Goal: Task Accomplishment & Management: Manage account settings

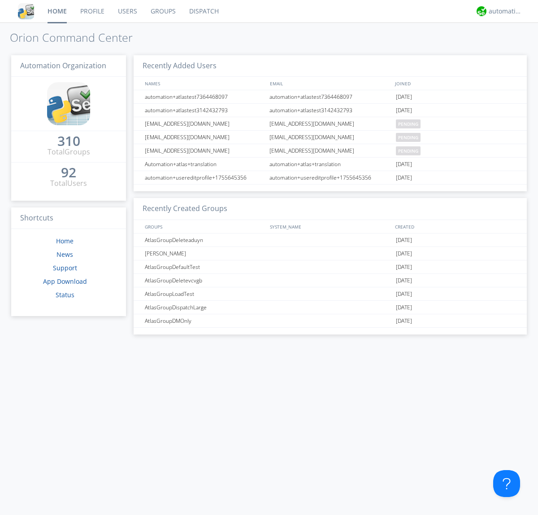
click at [162, 11] on link "Groups" at bounding box center [163, 11] width 39 height 22
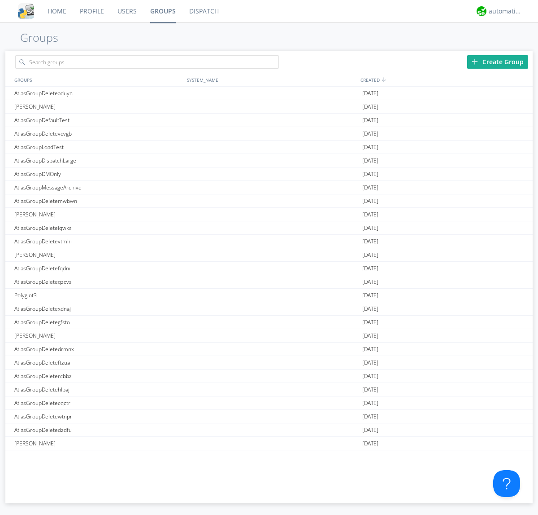
click at [498, 61] on div "Create Group" at bounding box center [498, 61] width 61 height 13
click at [162, 11] on link "Groups" at bounding box center [163, 11] width 39 height 22
type input "AtlasGroupDeletefnjfw"
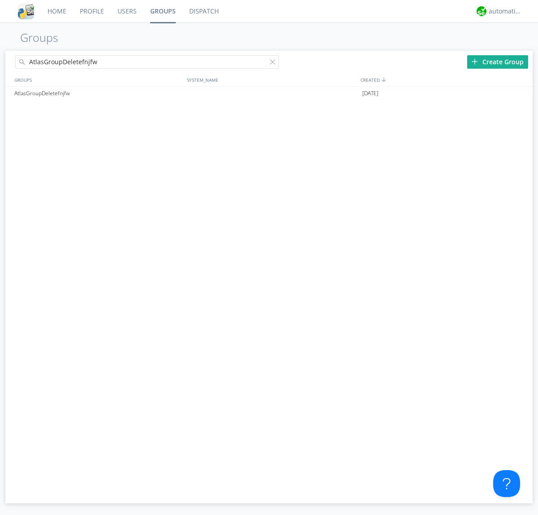
click at [127, 11] on link "Users" at bounding box center [127, 11] width 33 height 22
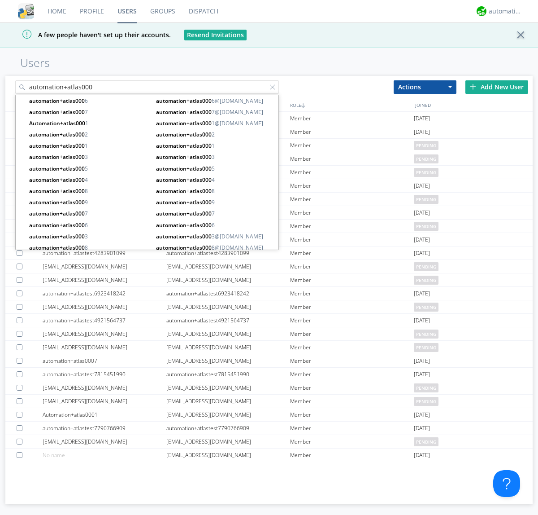
type input "automation+atlas000"
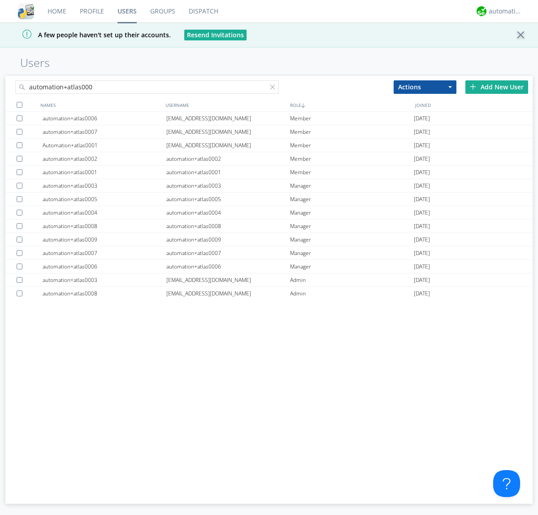
click at [19, 105] on div at bounding box center [20, 105] width 6 height 6
click at [425, 87] on button "Actions" at bounding box center [425, 86] width 63 height 13
click at [0, 0] on link "Add to Group" at bounding box center [0, 0] width 0 height 0
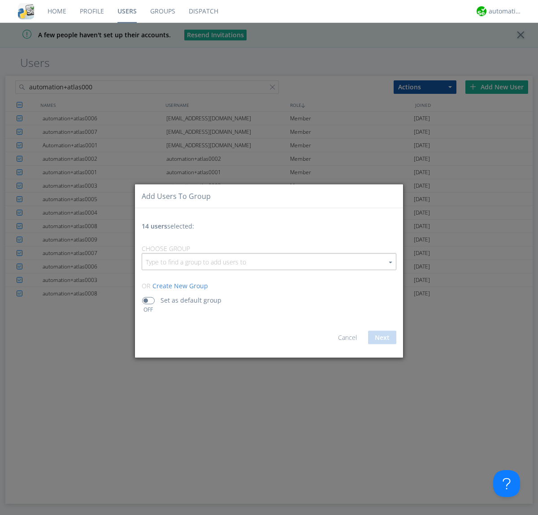
click at [269, 261] on input "button" at bounding box center [269, 261] width 254 height 16
click at [0, 0] on link "AtlasGroupDeletefnjfw" at bounding box center [0, 0] width 0 height 0
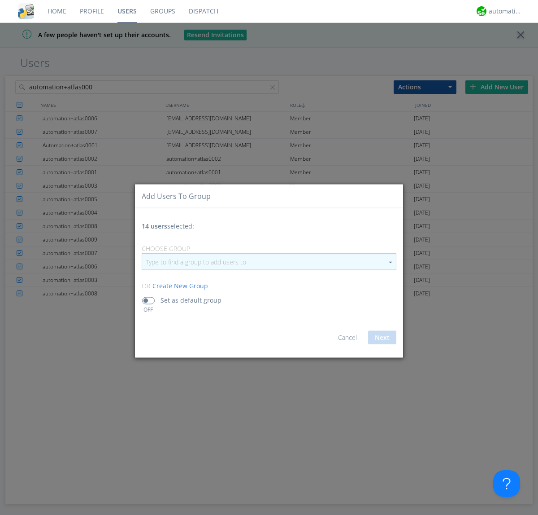
type input "AtlasGroupDeletefnjfw"
click at [382, 337] on button "Next" at bounding box center [382, 337] width 28 height 13
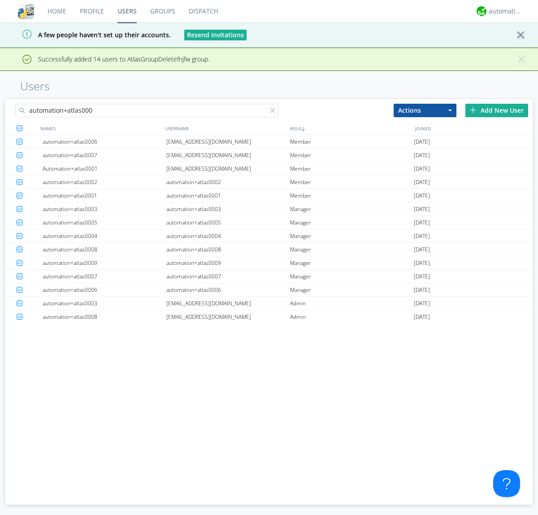
click at [162, 11] on link "Groups" at bounding box center [163, 11] width 39 height 22
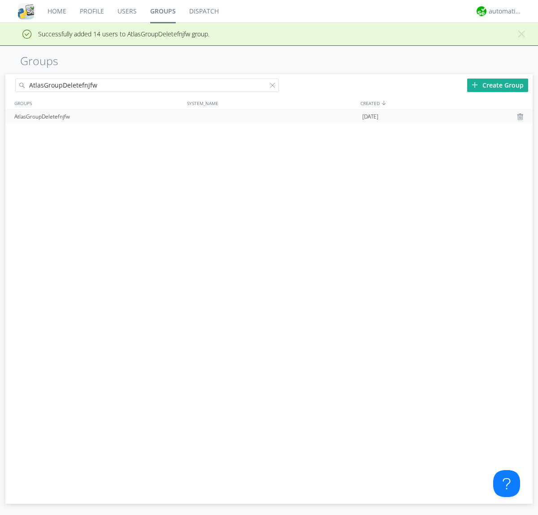
type input "AtlasGroupDeletefnjfw"
click at [521, 117] on div at bounding box center [521, 116] width 9 height 7
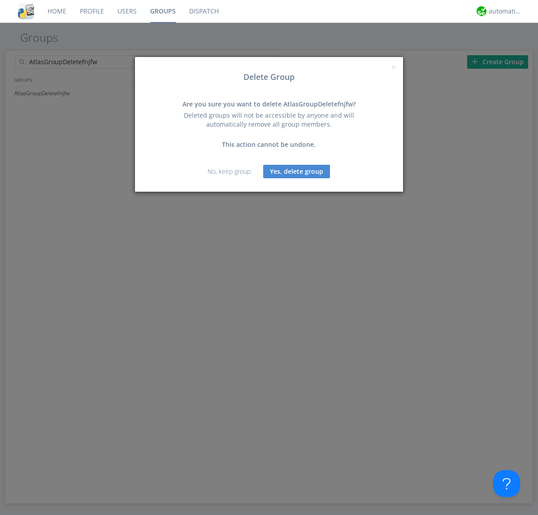
click at [297, 171] on button "Yes, delete group" at bounding box center [296, 171] width 67 height 13
